Goal: Information Seeking & Learning: Learn about a topic

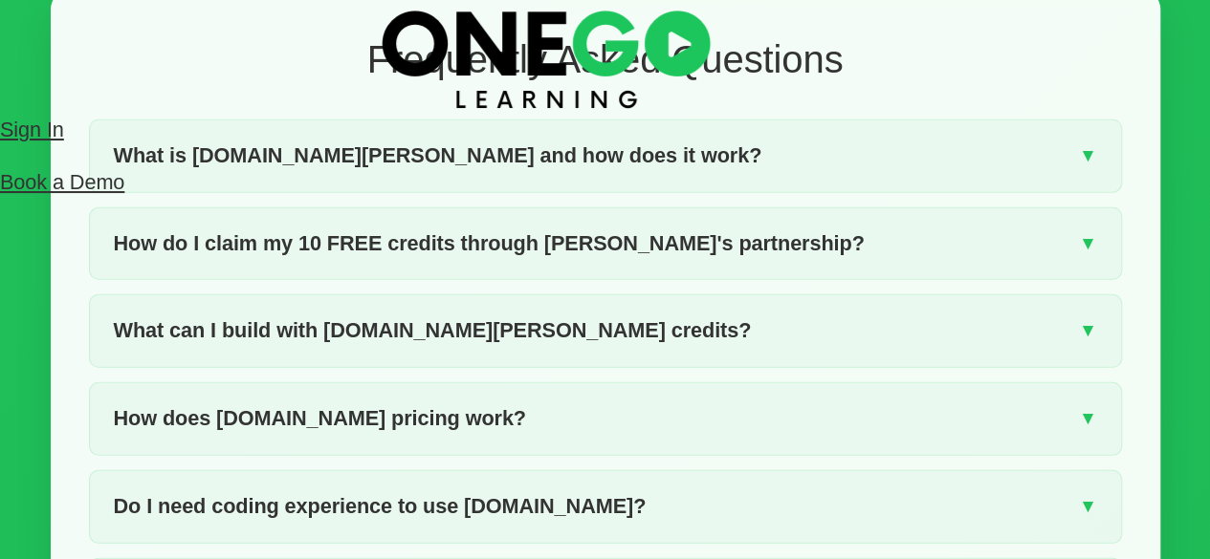
scroll to position [2494, 0]
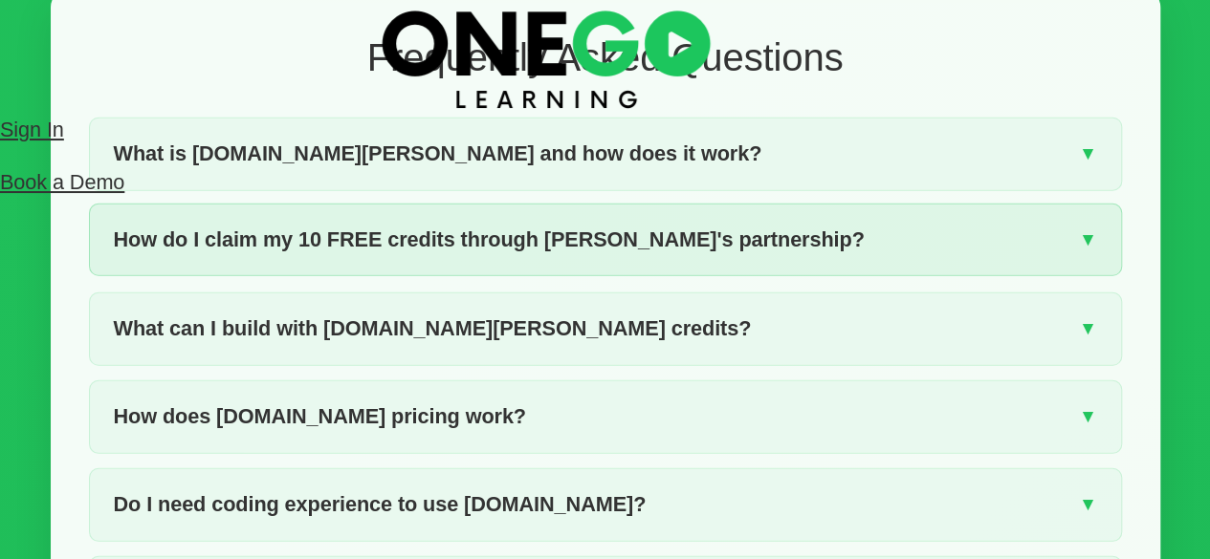
click at [900, 276] on div "How do I claim my 10 FREE credits through [PERSON_NAME]'s partnership? ▼" at bounding box center [605, 241] width 1031 height 72
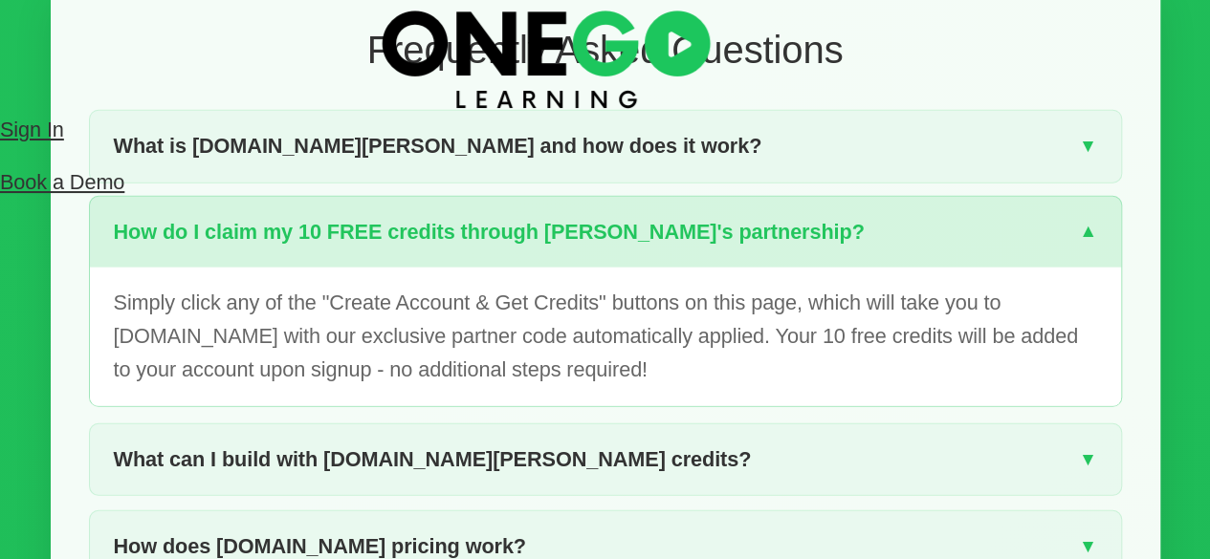
scroll to position [2502, 0]
click at [900, 268] on div "How do I claim my 10 FREE credits through [PERSON_NAME]'s partnership? ▼" at bounding box center [605, 232] width 1031 height 72
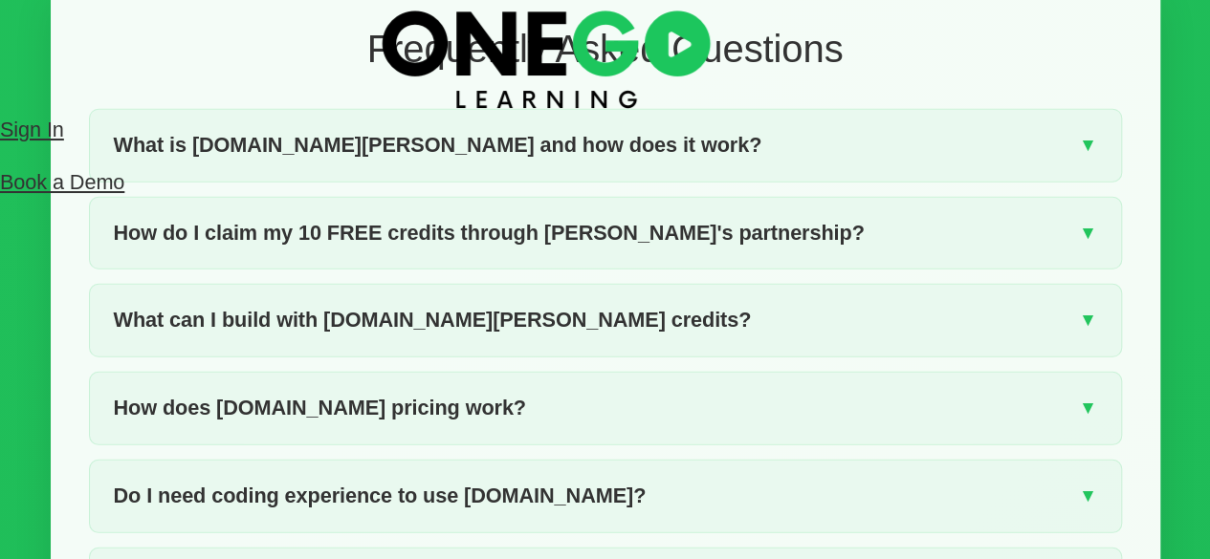
click at [375, 7] on img at bounding box center [545, 57] width 341 height 114
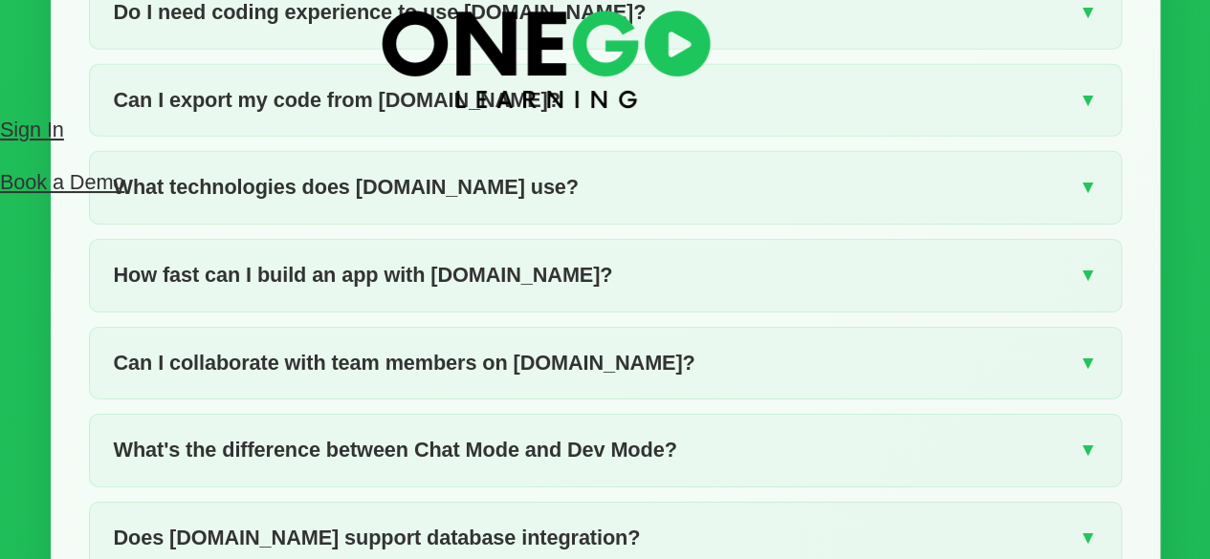
scroll to position [3007, 0]
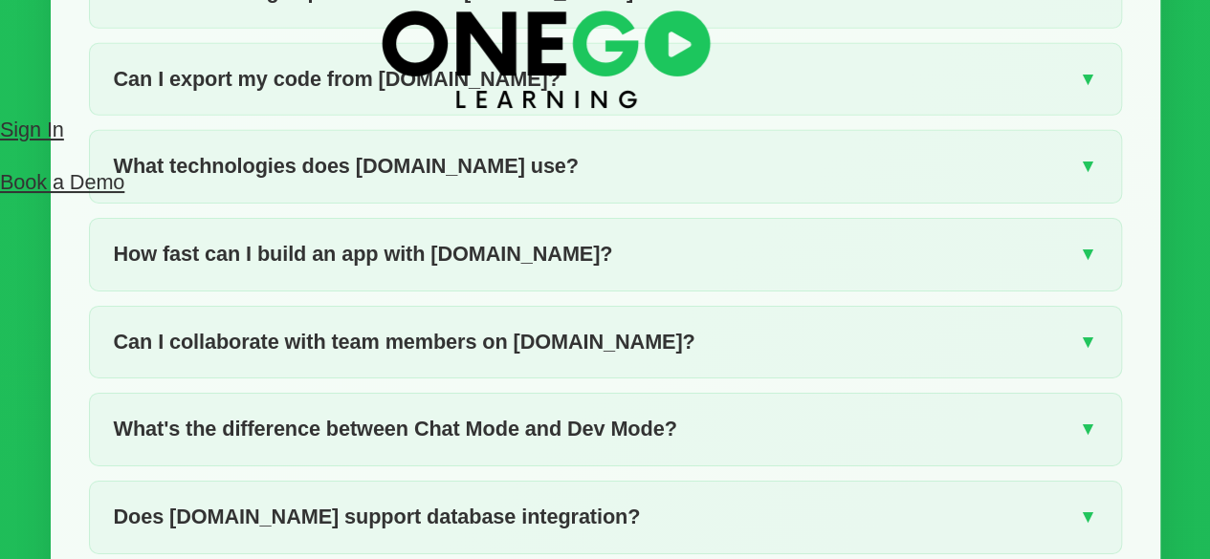
click at [876, 291] on div "How fast can I build an app with [DOMAIN_NAME]? ▼" at bounding box center [605, 255] width 1031 height 72
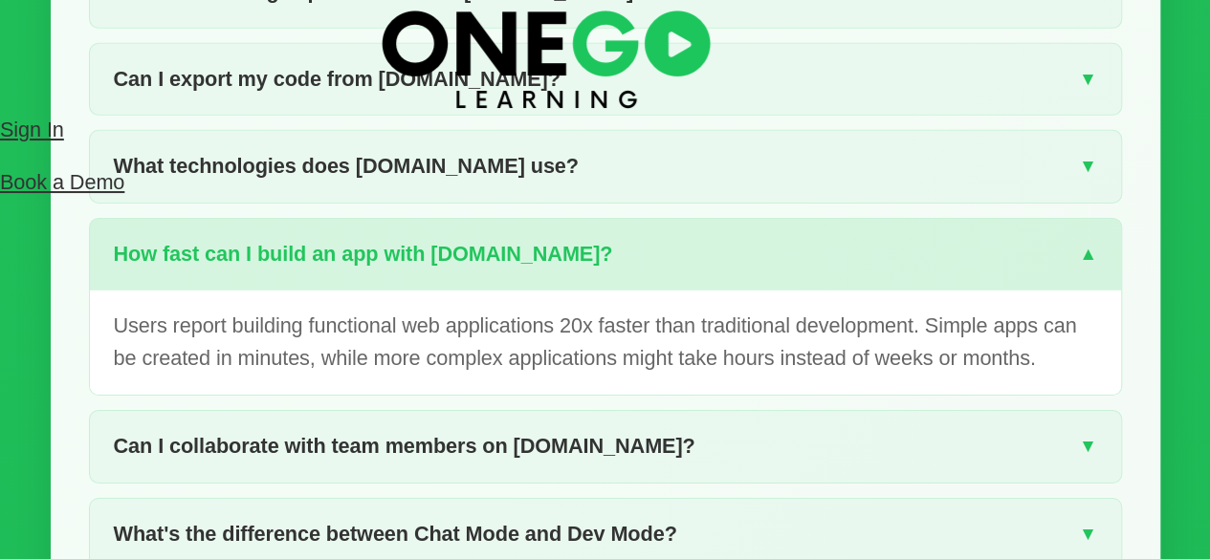
click at [876, 291] on div "How fast can I build an app with [DOMAIN_NAME]? ▼" at bounding box center [605, 255] width 1031 height 72
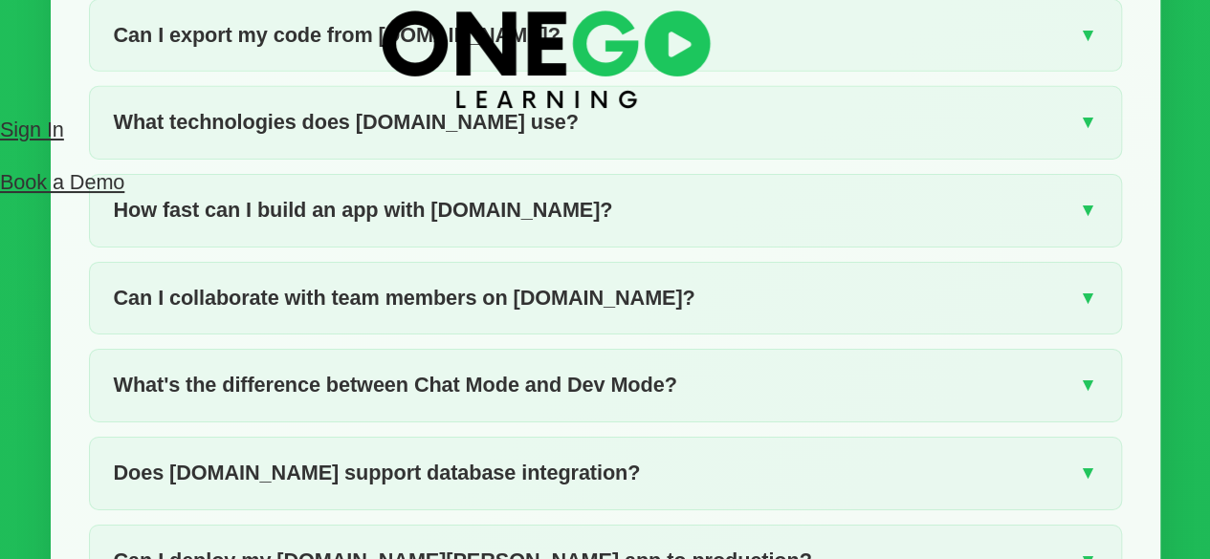
scroll to position [3060, 0]
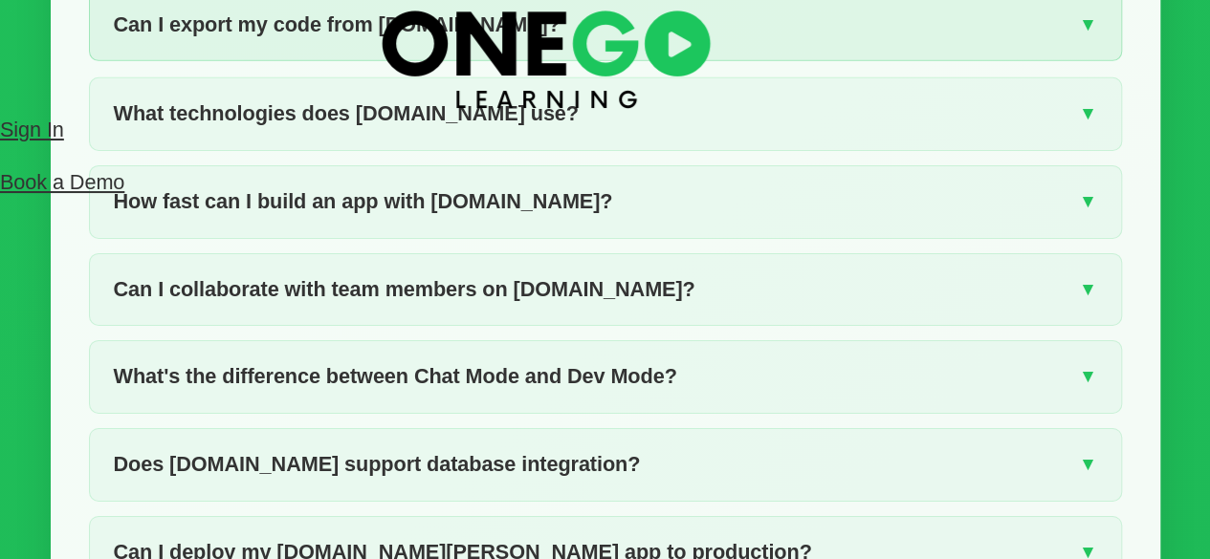
click at [723, 61] on div "Can I export my code from [DOMAIN_NAME]? ▼" at bounding box center [605, 25] width 1031 height 72
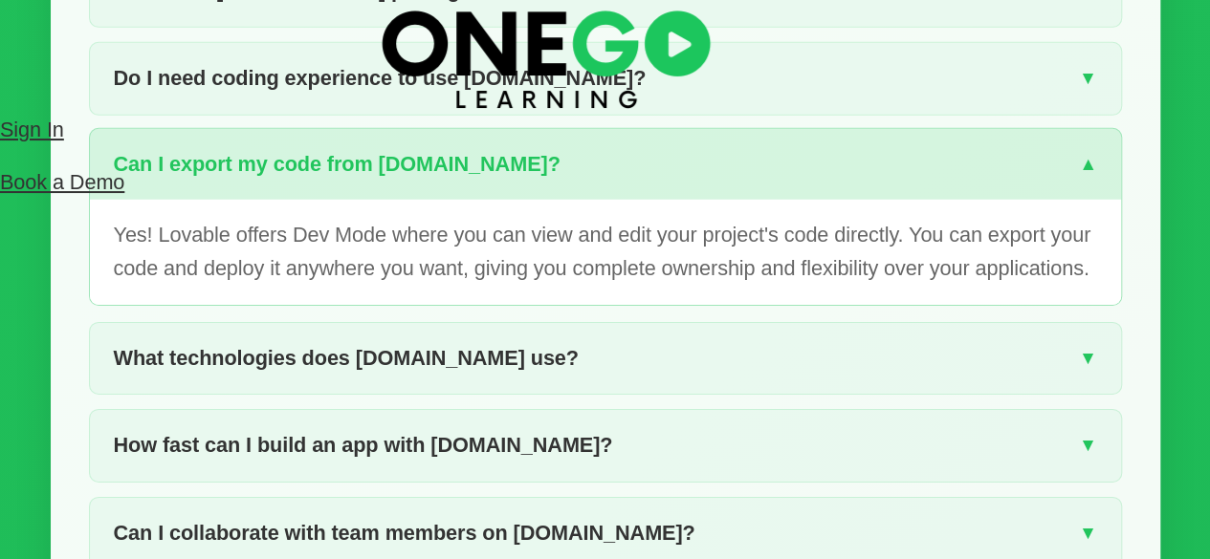
scroll to position [2912, 0]
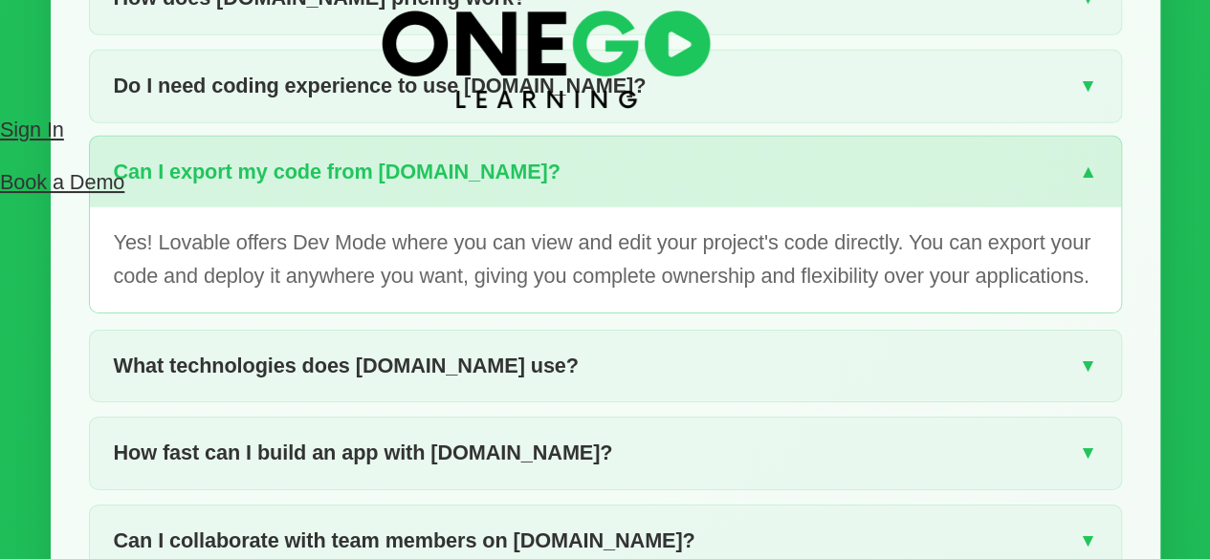
click at [774, 208] on div "Can I export my code from [DOMAIN_NAME]? ▼" at bounding box center [605, 173] width 1031 height 72
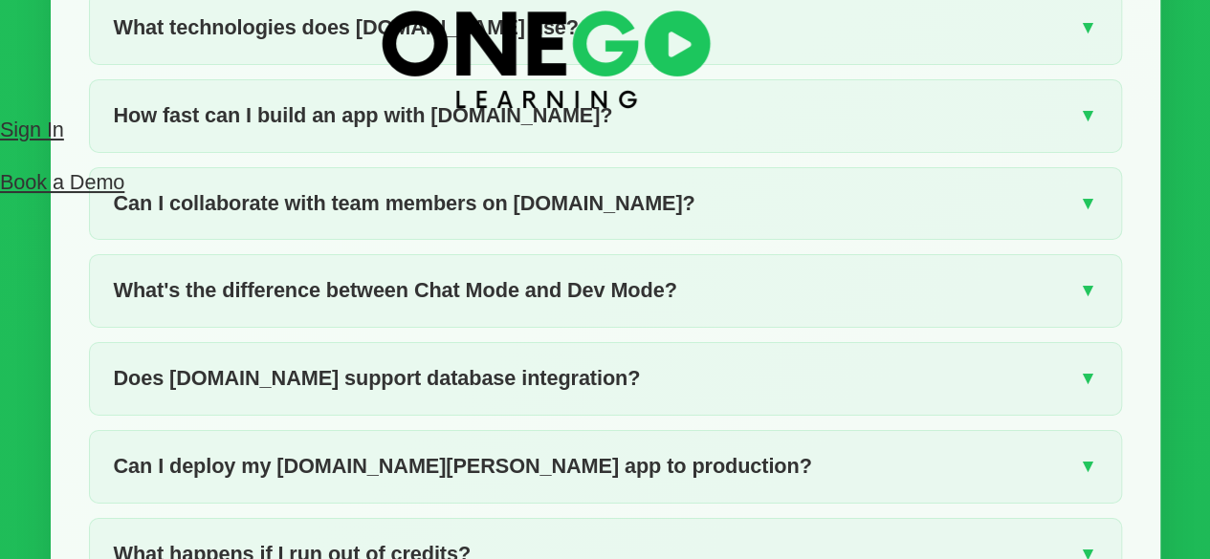
scroll to position [3178, 0]
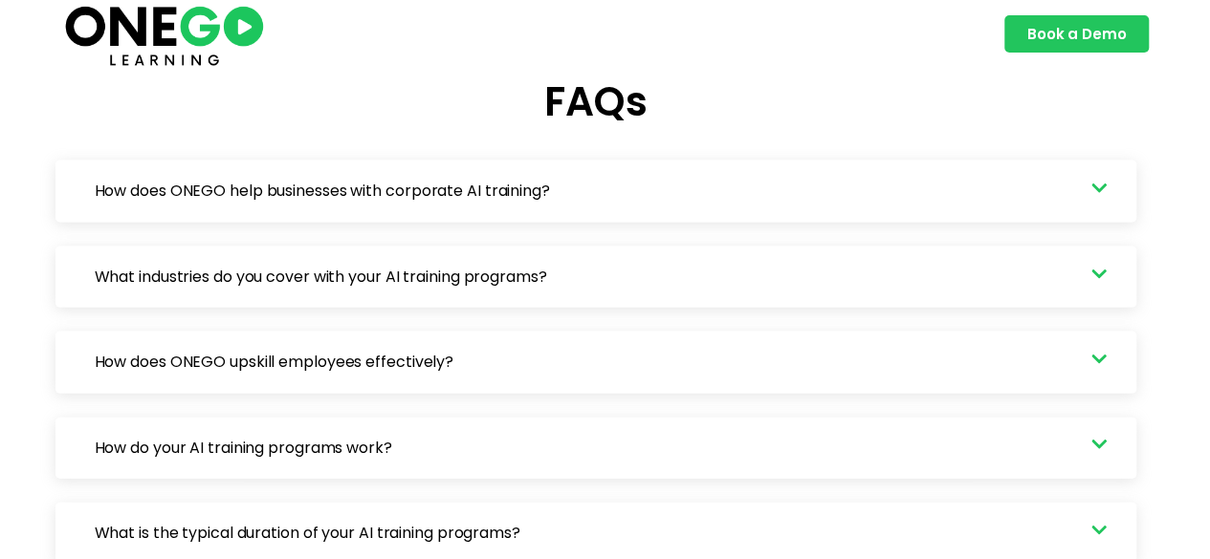
scroll to position [5483, 0]
click at [876, 297] on link "What industries do you cover with your AI training programs?" at bounding box center [595, 276] width 1080 height 61
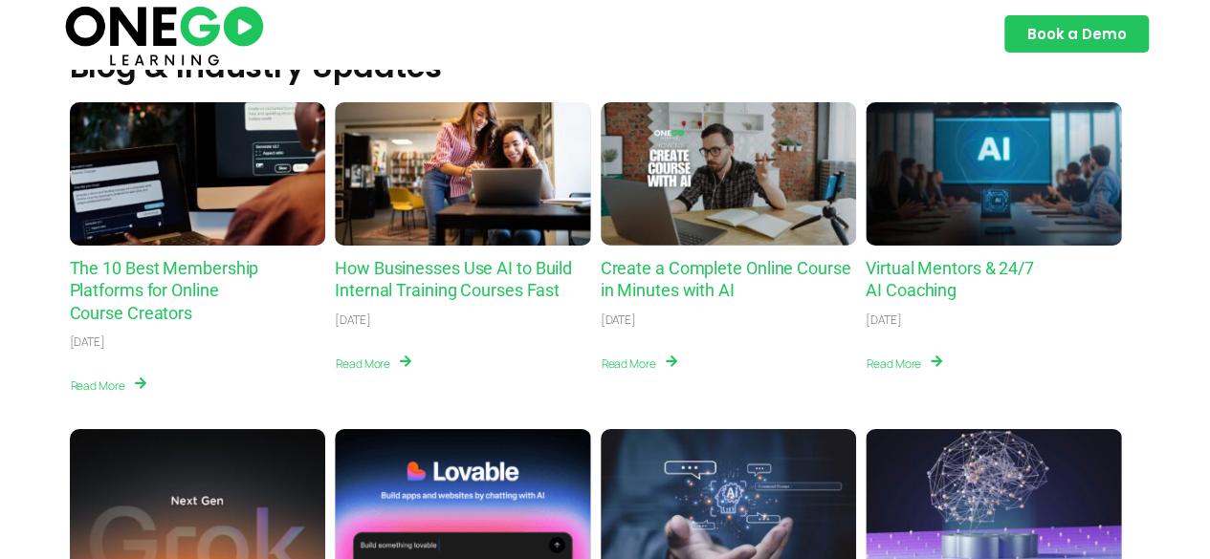
scroll to position [6959, 0]
